Goal: Transaction & Acquisition: Purchase product/service

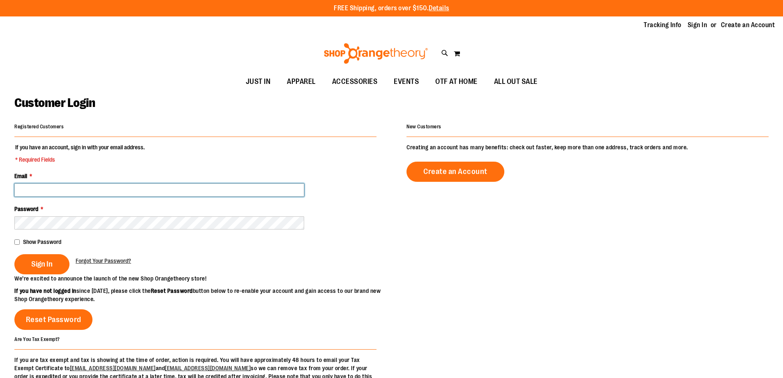
click at [76, 192] on input "Email *" at bounding box center [159, 189] width 290 height 13
type input "**********"
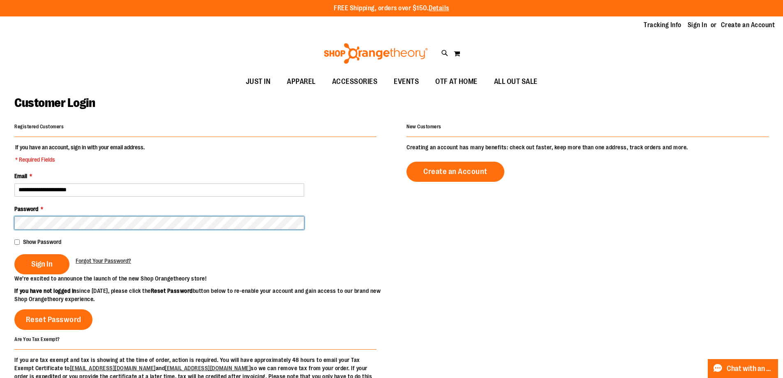
click at [14, 254] on button "Sign In" at bounding box center [41, 264] width 55 height 20
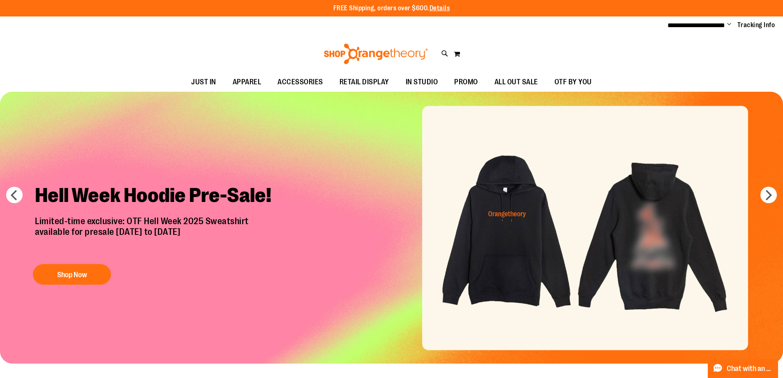
click at [501, 242] on img "Slide 1 of 7" at bounding box center [391, 228] width 783 height 272
click at [65, 279] on button "Shop Now" at bounding box center [72, 274] width 78 height 21
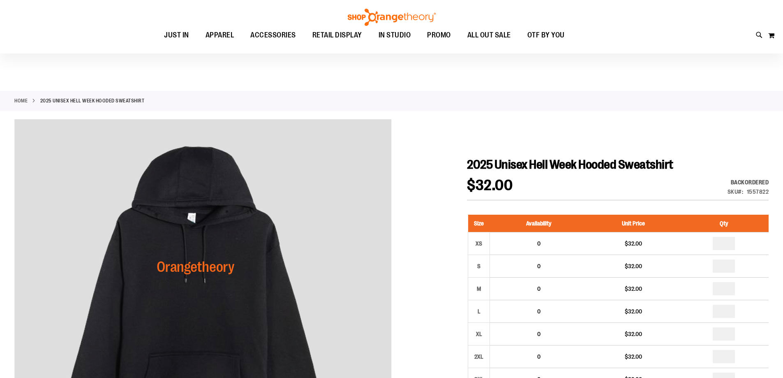
scroll to position [82, 0]
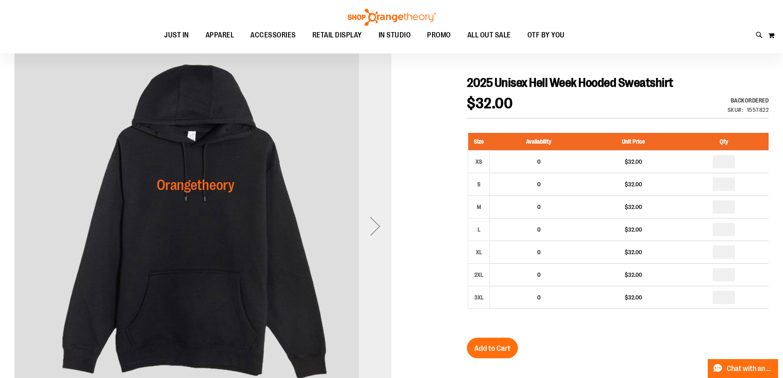
click at [377, 223] on div "Next" at bounding box center [375, 226] width 33 height 33
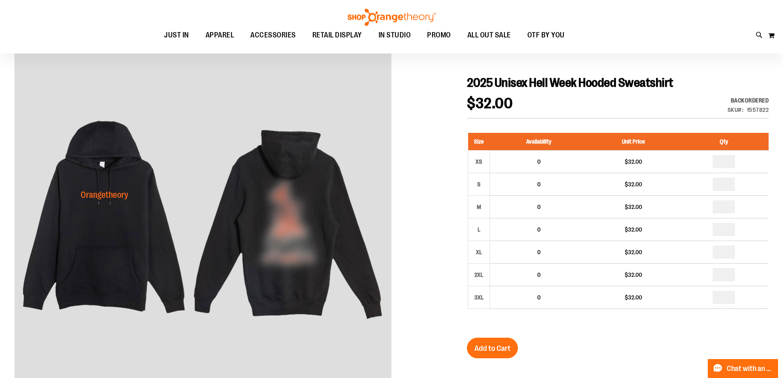
click at [448, 229] on div at bounding box center [391, 341] width 754 height 609
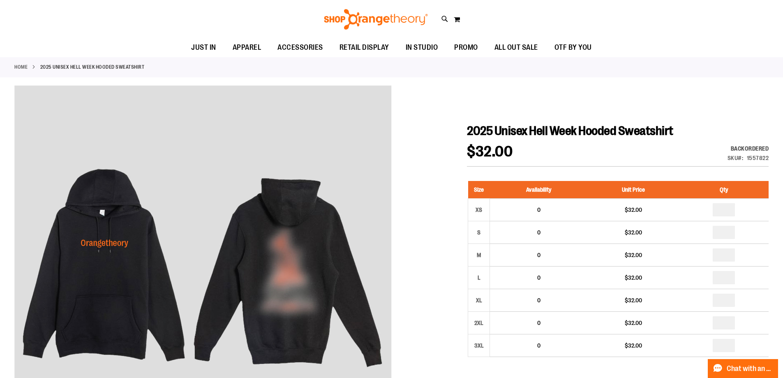
scroll to position [123, 0]
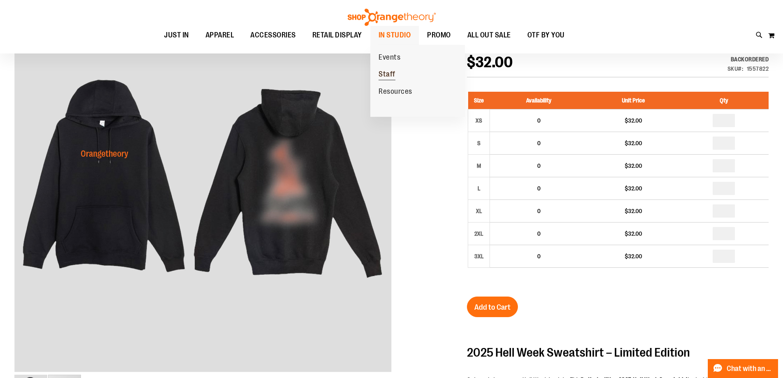
click at [388, 74] on span "Staff" at bounding box center [387, 75] width 17 height 10
